Goal: Task Accomplishment & Management: Manage account settings

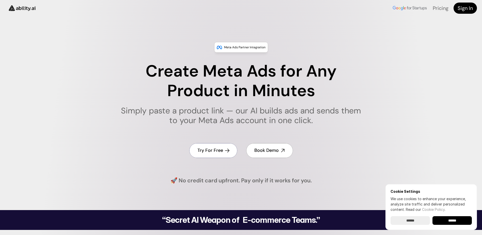
click at [222, 148] on h4 "Try For Free" at bounding box center [210, 150] width 26 height 6
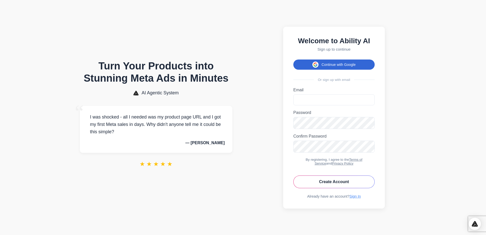
click at [330, 62] on button "Continue with Google" at bounding box center [333, 64] width 81 height 10
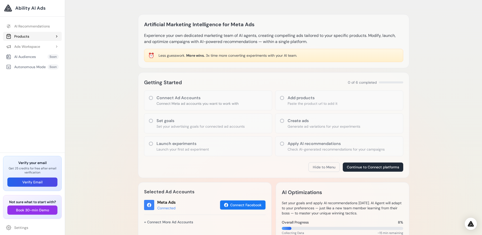
click at [34, 38] on button "Products" at bounding box center [32, 36] width 59 height 9
click at [26, 45] on link "Add Product" at bounding box center [35, 46] width 54 height 9
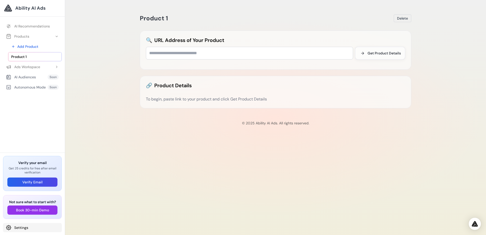
click at [24, 228] on link "Settings" at bounding box center [32, 227] width 59 height 9
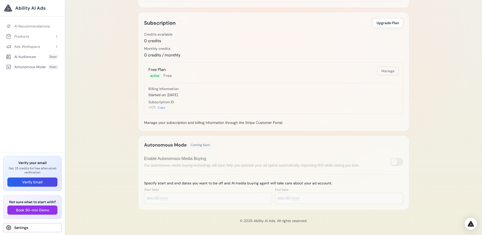
scroll to position [152, 0]
click at [395, 72] on button "Manage" at bounding box center [388, 70] width 22 height 9
